Goal: Find specific page/section: Find specific page/section

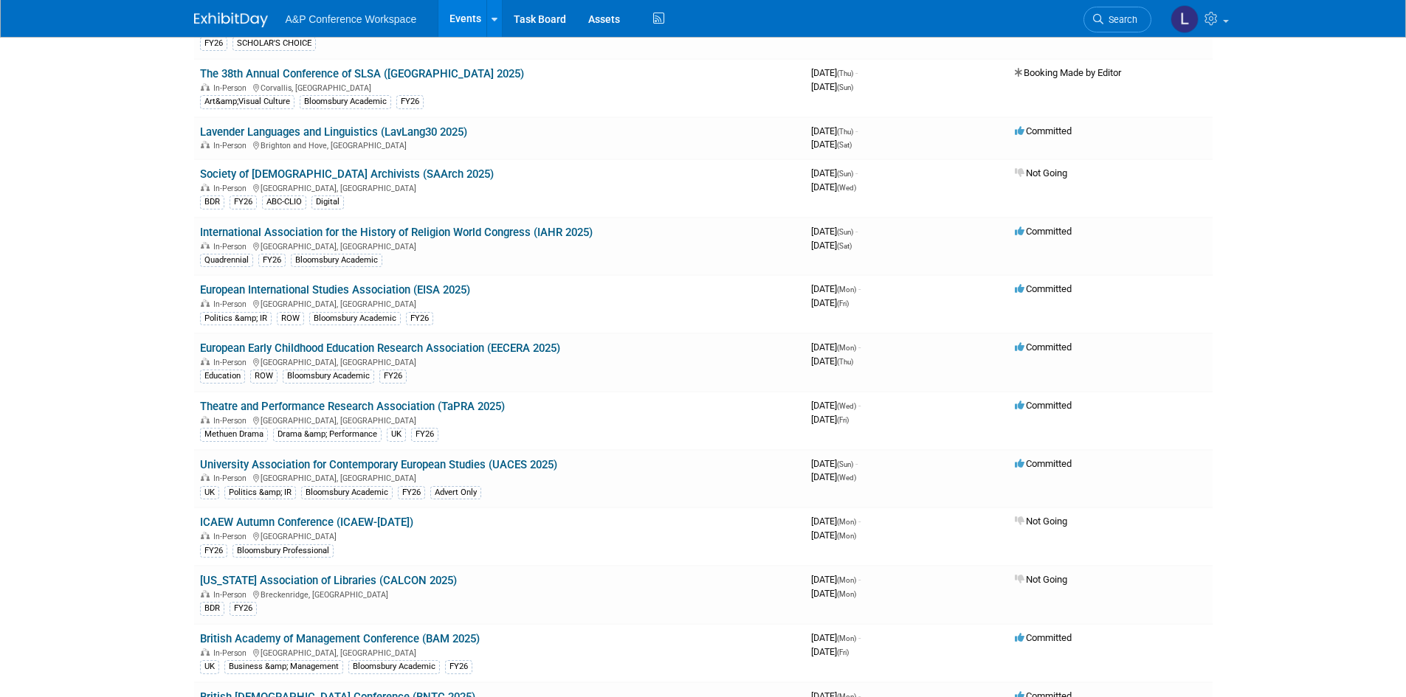
scroll to position [1978, 0]
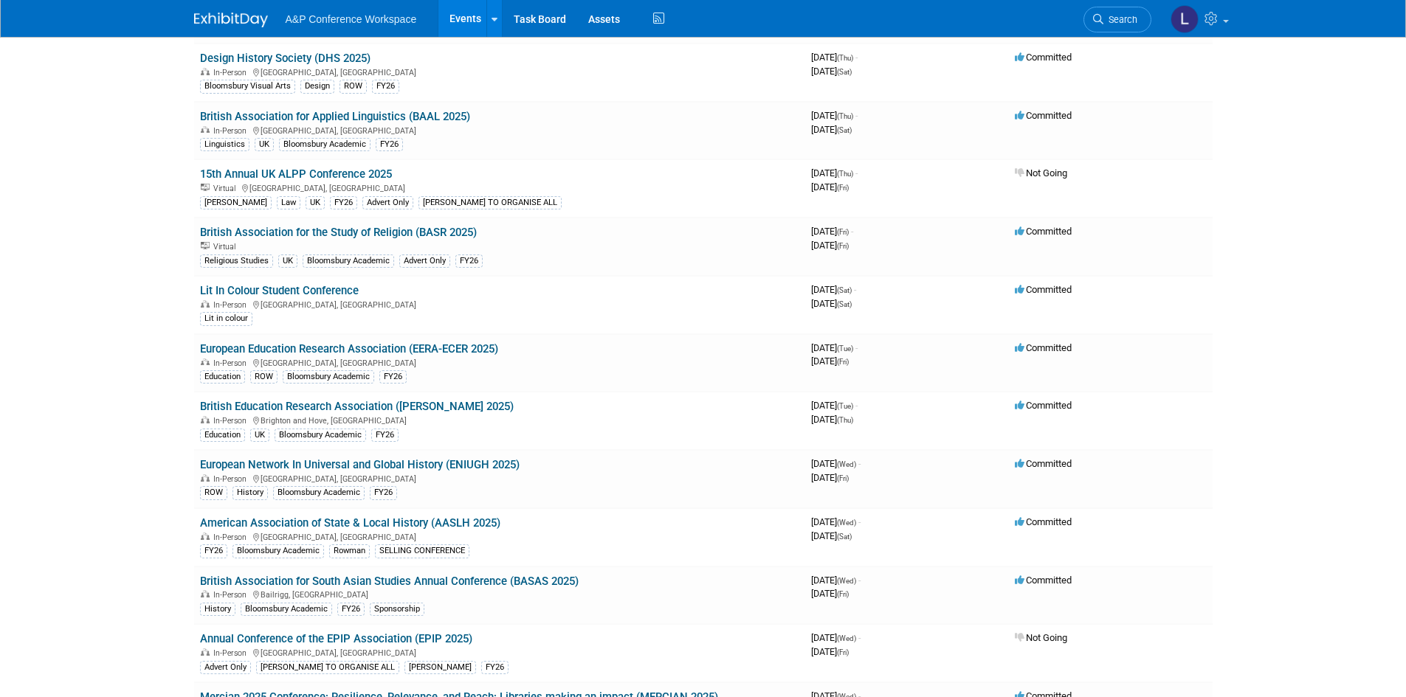
drag, startPoint x: 401, startPoint y: 348, endPoint x: 412, endPoint y: 347, distance: 11.2
click at [401, 348] on link "European Education Research Association (EERA-ECER 2025)" at bounding box center [349, 348] width 298 height 13
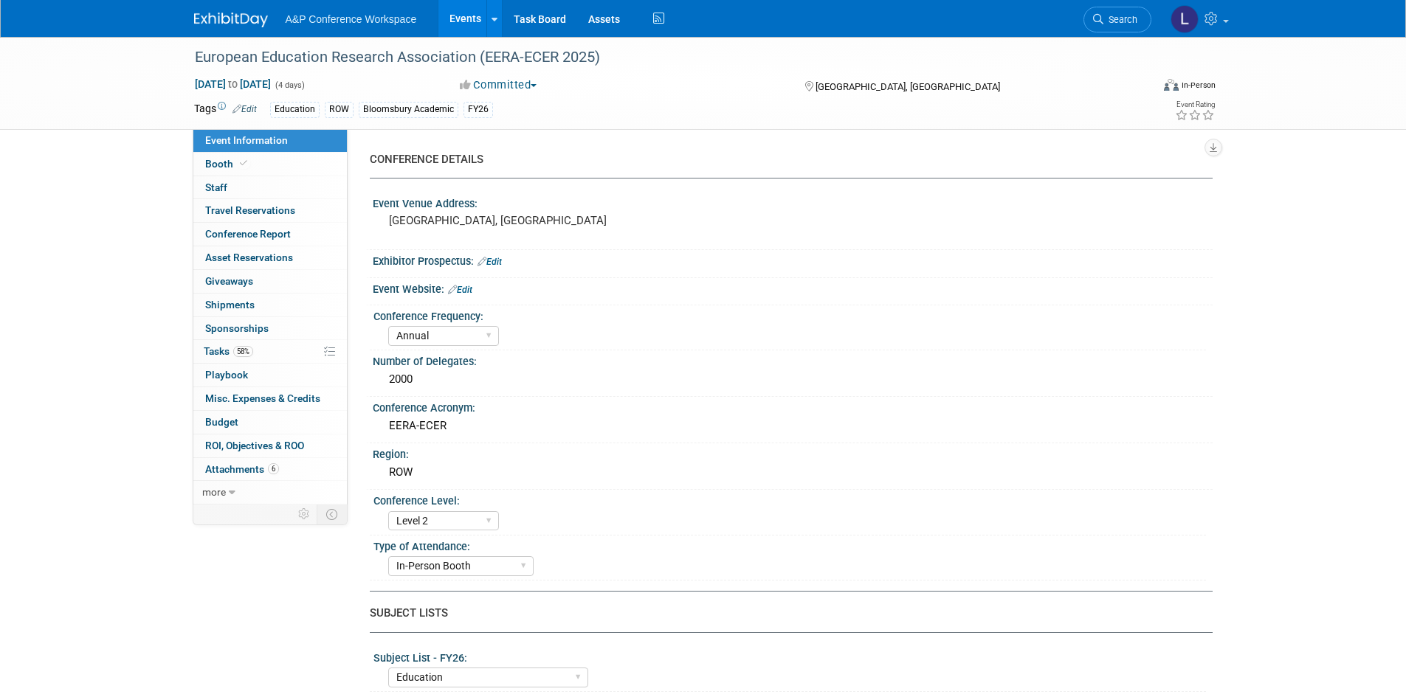
select select "Annual"
select select "Level 2"
select select "In-Person Booth"
select select "Education"
select select "Bloomsbury Academic"
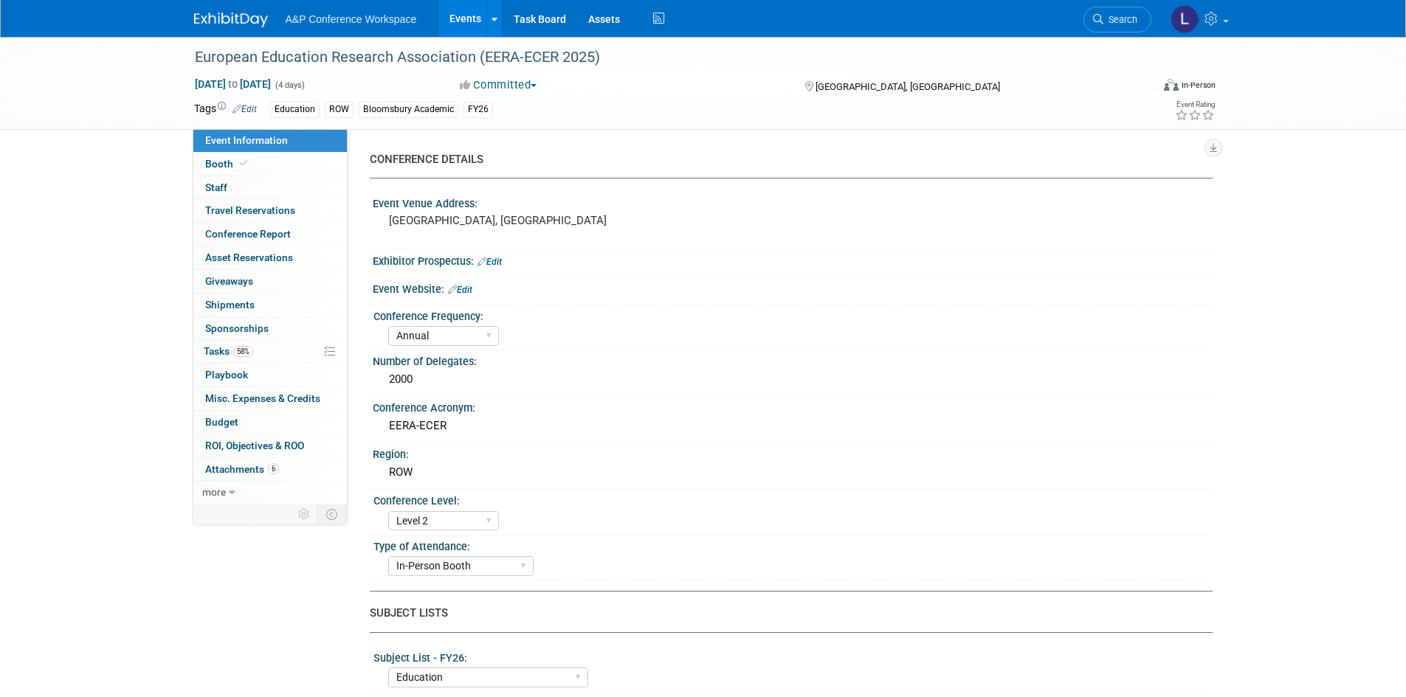
select select "[PERSON_NAME]"
select select "Networking/Commissioning"
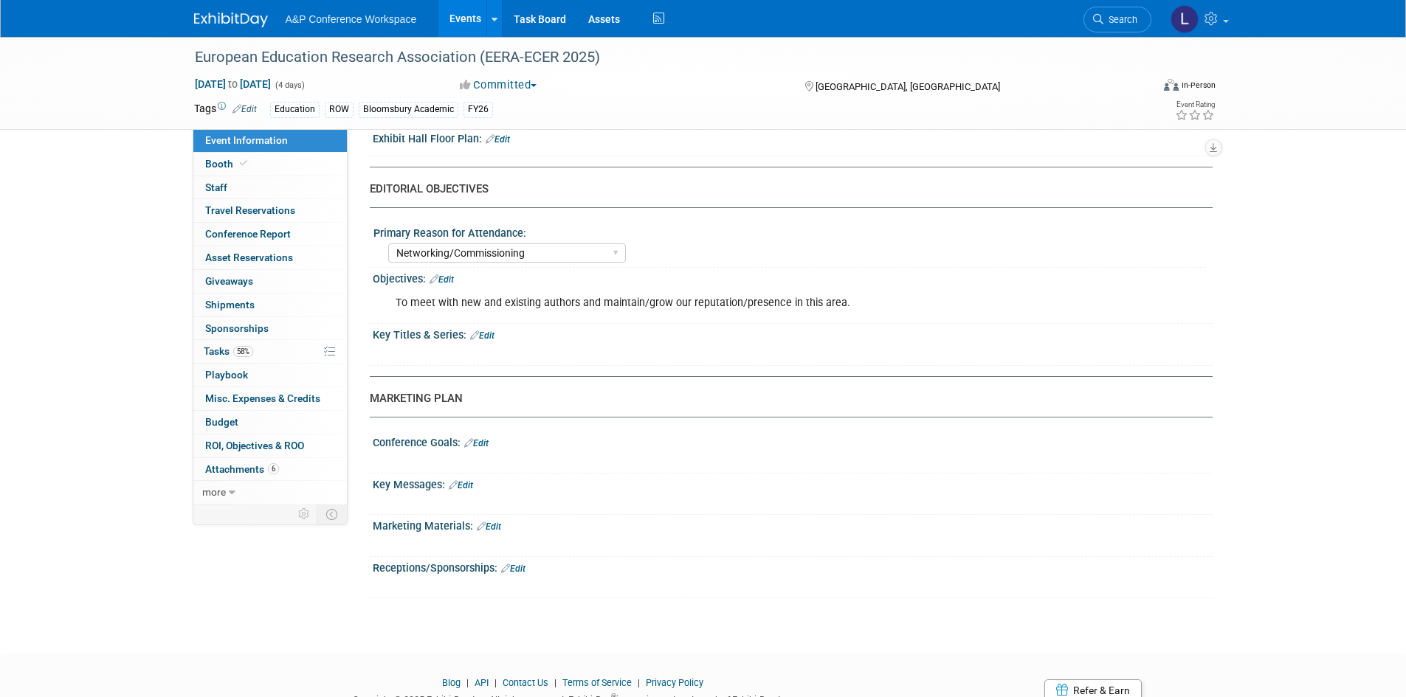
scroll to position [1293, 0]
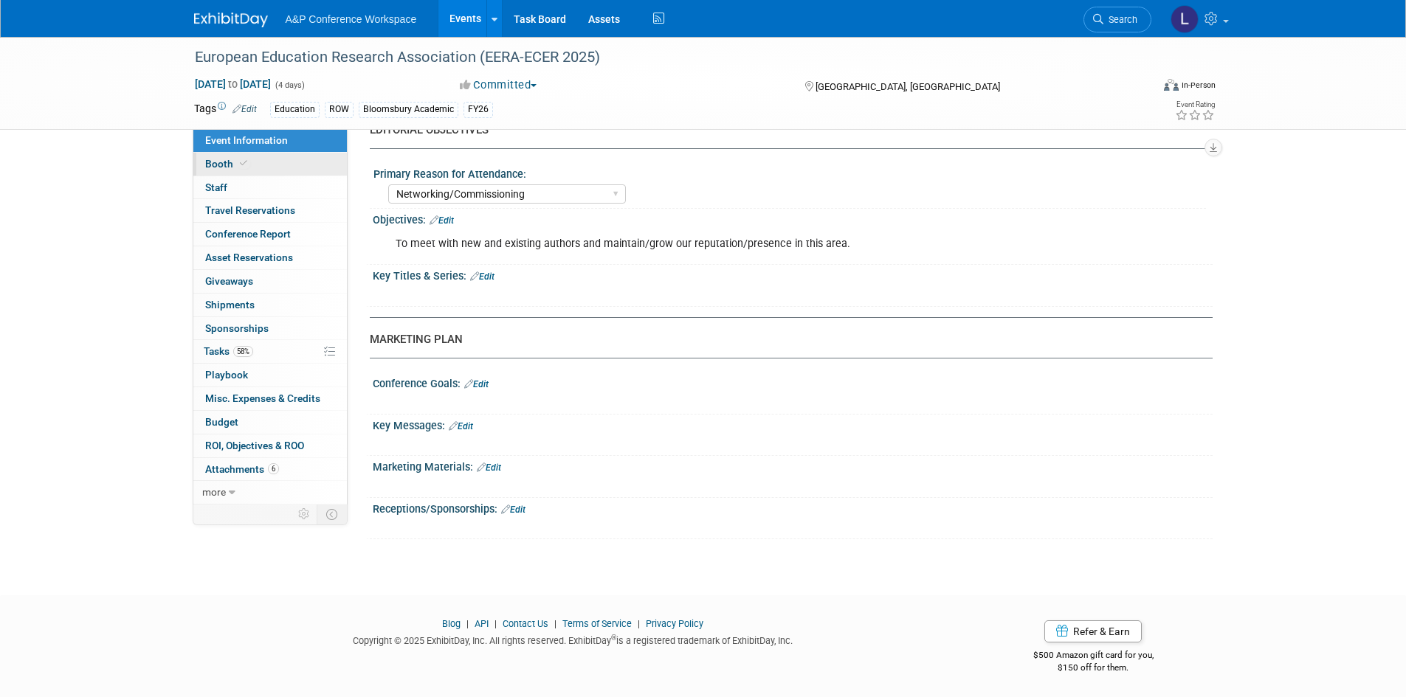
click at [249, 162] on link "Booth" at bounding box center [269, 164] width 153 height 23
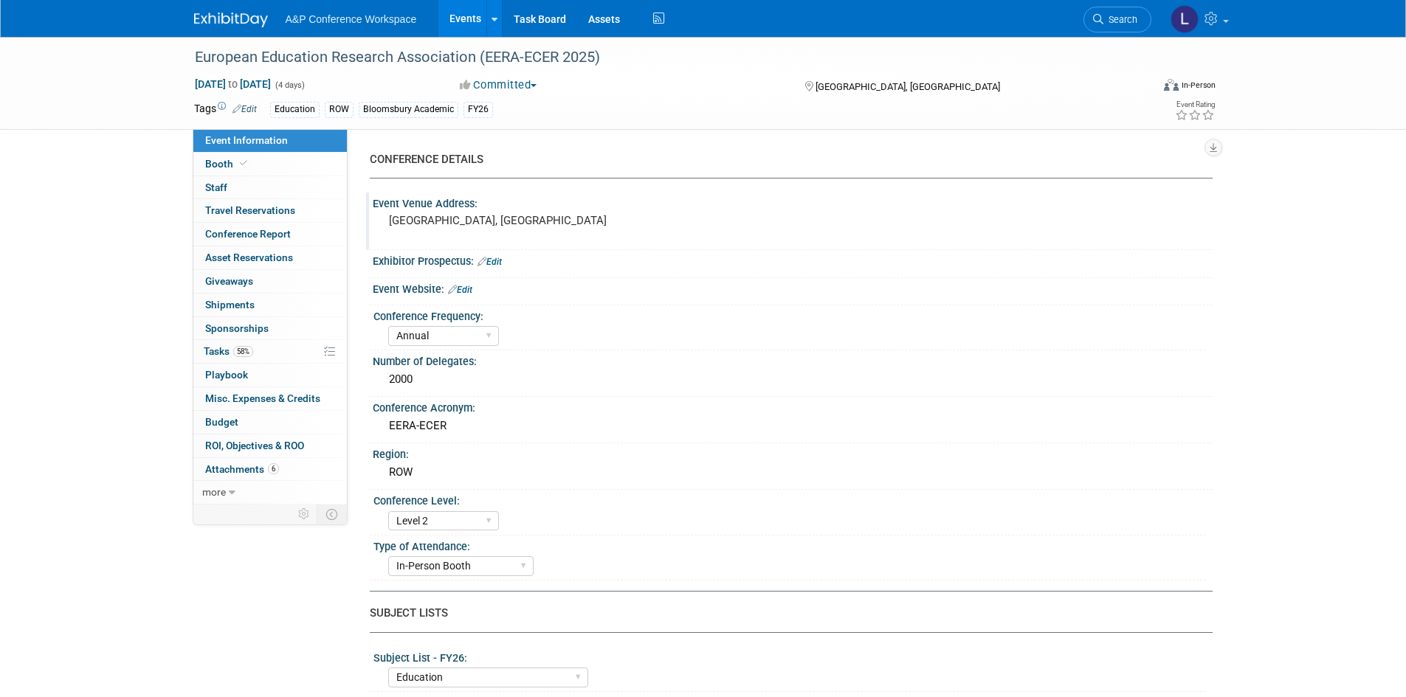
select select "COBA"
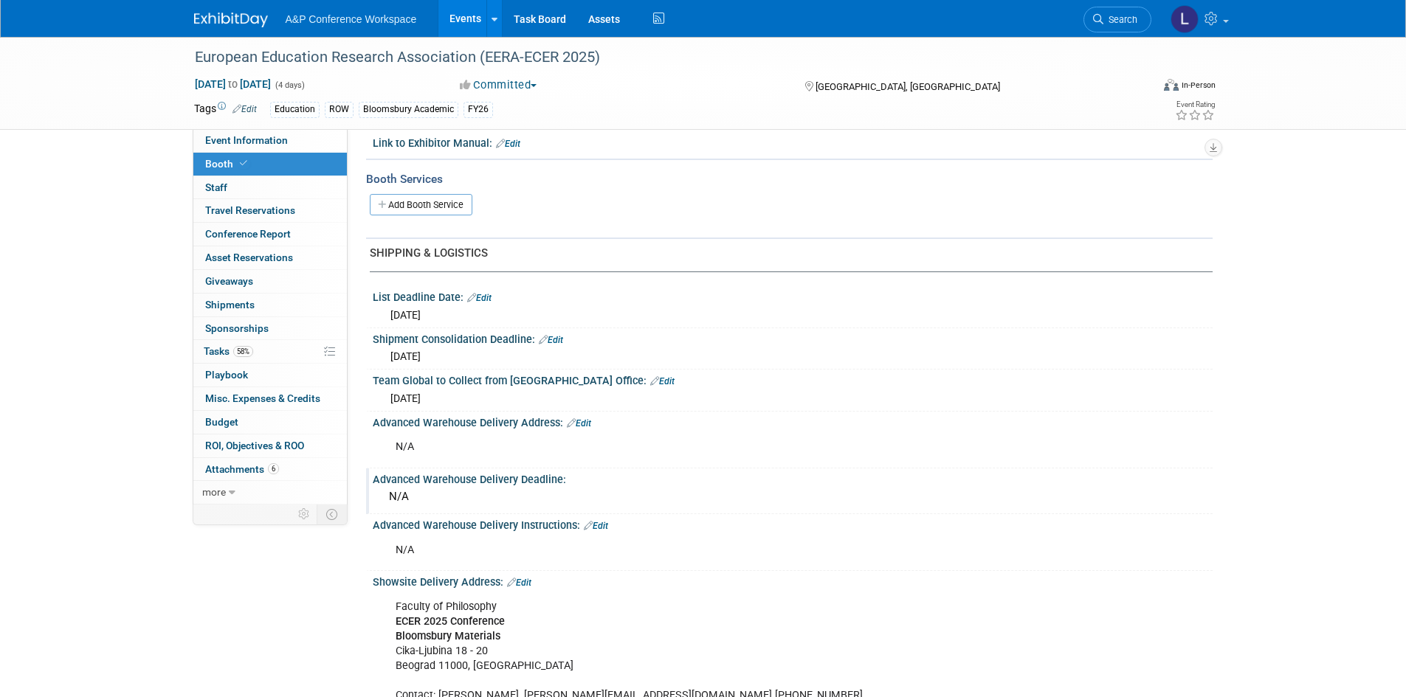
scroll to position [493, 0]
